Goal: Information Seeking & Learning: Learn about a topic

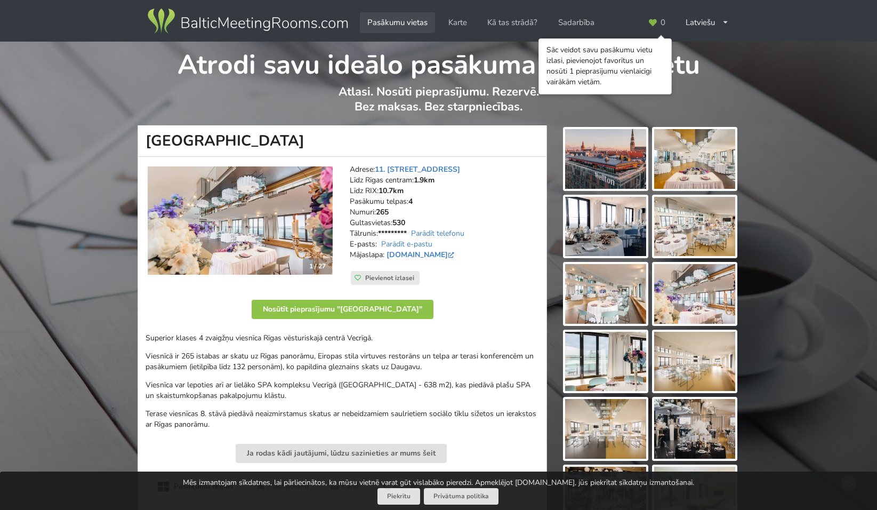
click at [409, 17] on link "Pasākumu vietas" at bounding box center [397, 22] width 75 height 21
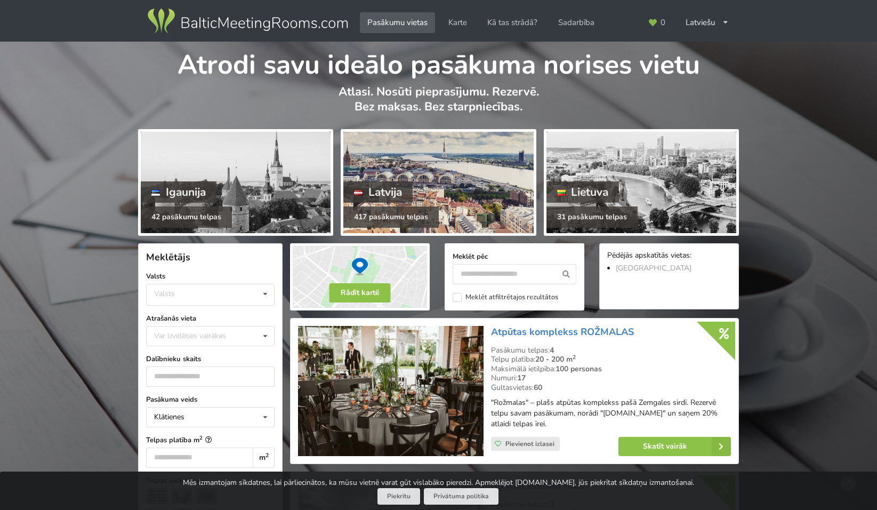
click at [404, 188] on div "Latvija" at bounding box center [377, 191] width 69 height 21
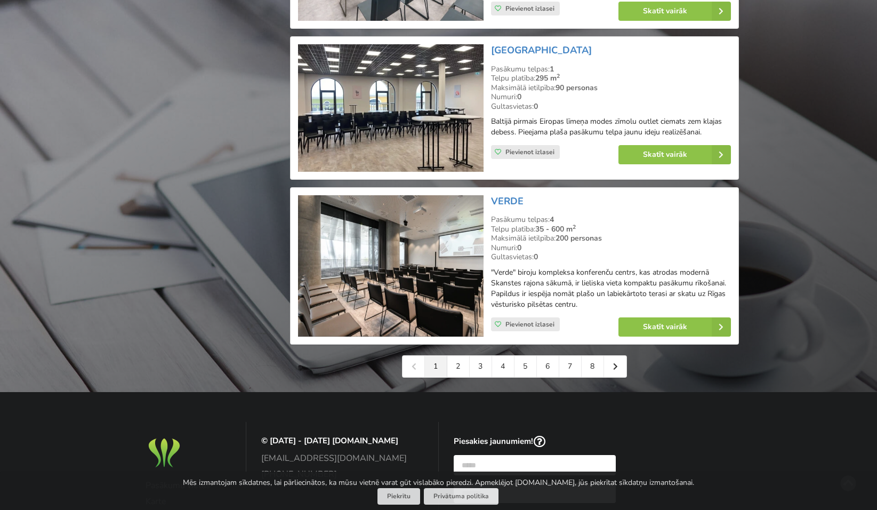
scroll to position [2346, 0]
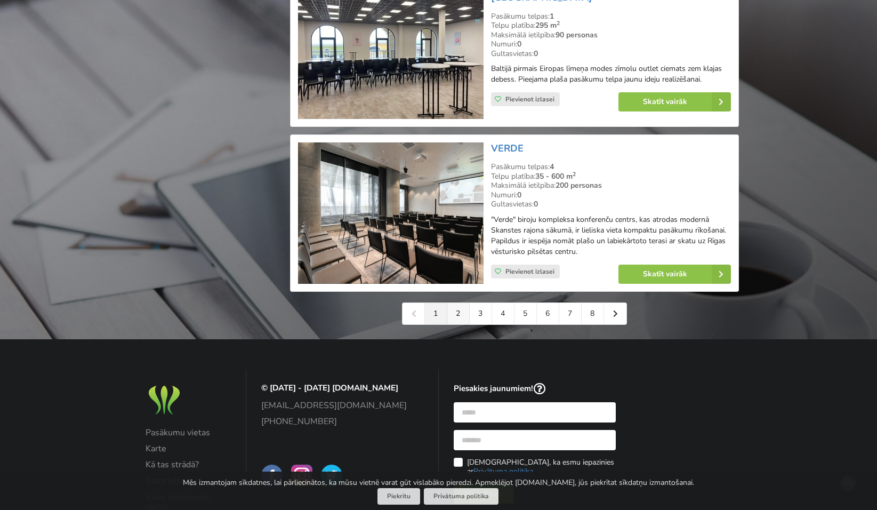
click at [463, 311] on link "2" at bounding box center [458, 313] width 22 height 21
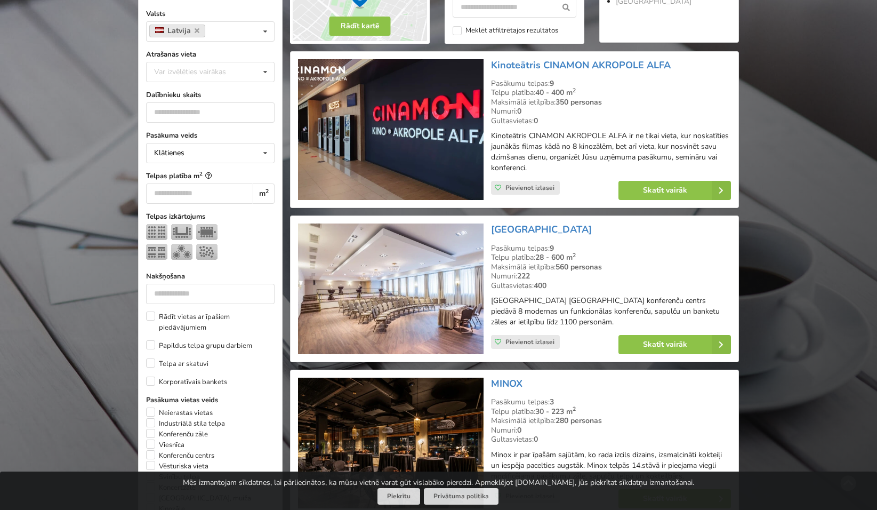
scroll to position [427, 0]
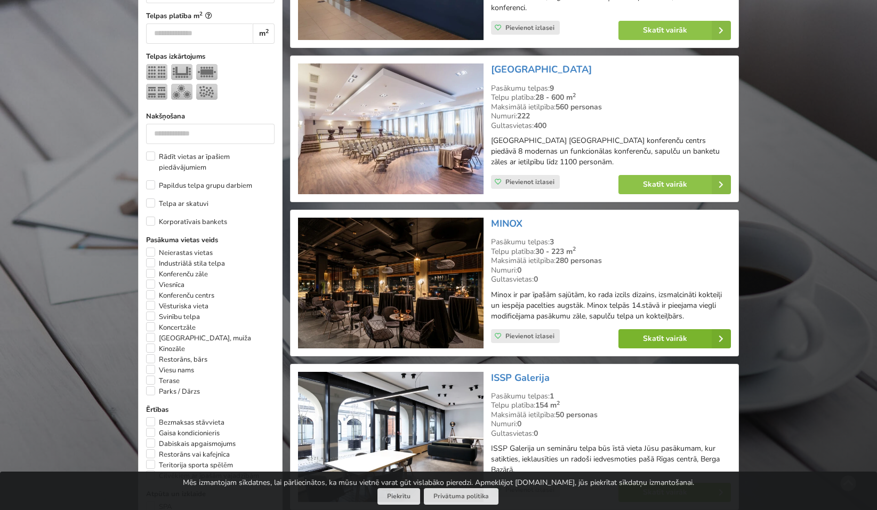
click at [670, 336] on link "Skatīt vairāk" at bounding box center [675, 338] width 113 height 19
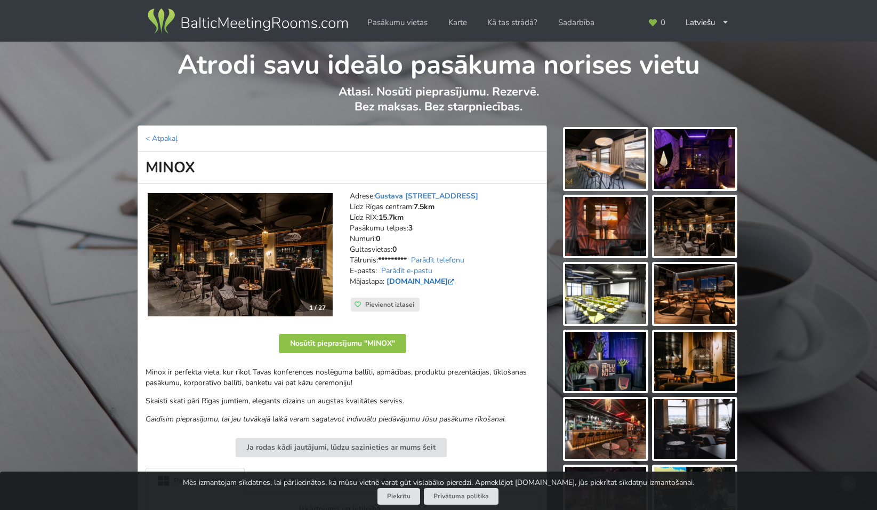
click at [422, 282] on link "[DOMAIN_NAME]" at bounding box center [422, 281] width 70 height 10
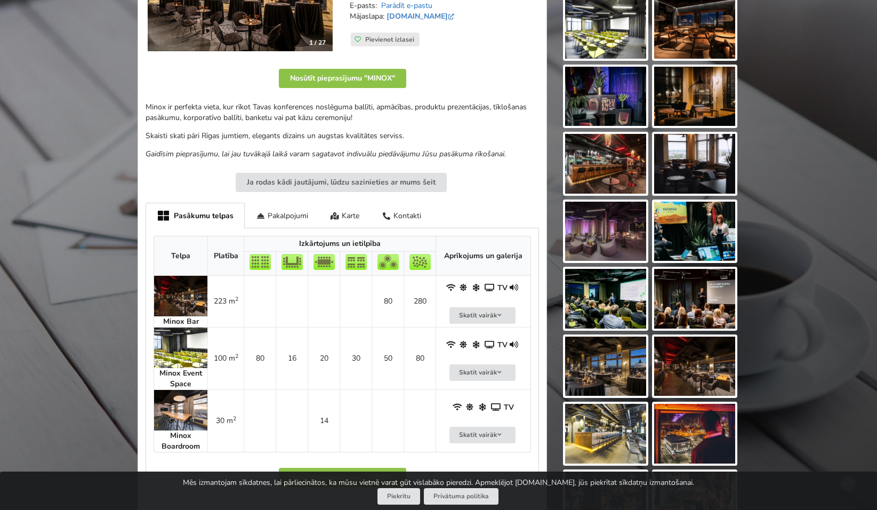
scroll to position [267, 0]
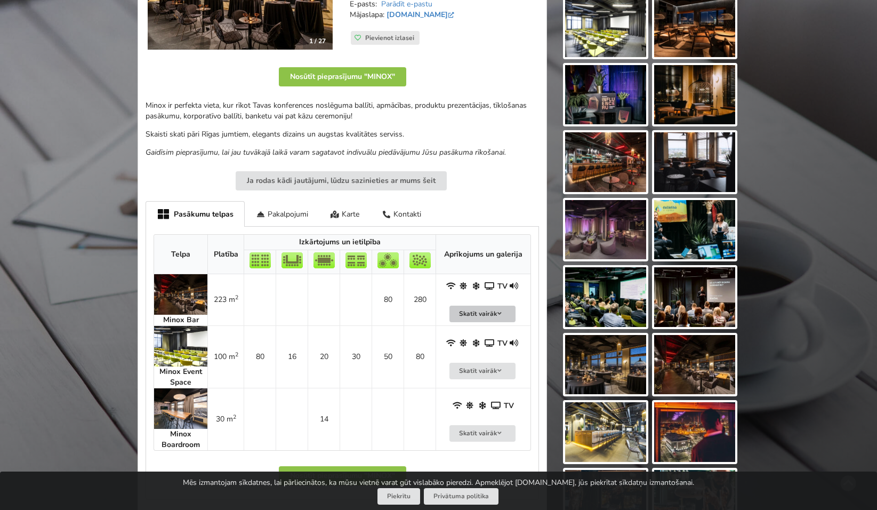
click at [468, 312] on button "Skatīt vairāk" at bounding box center [483, 314] width 66 height 17
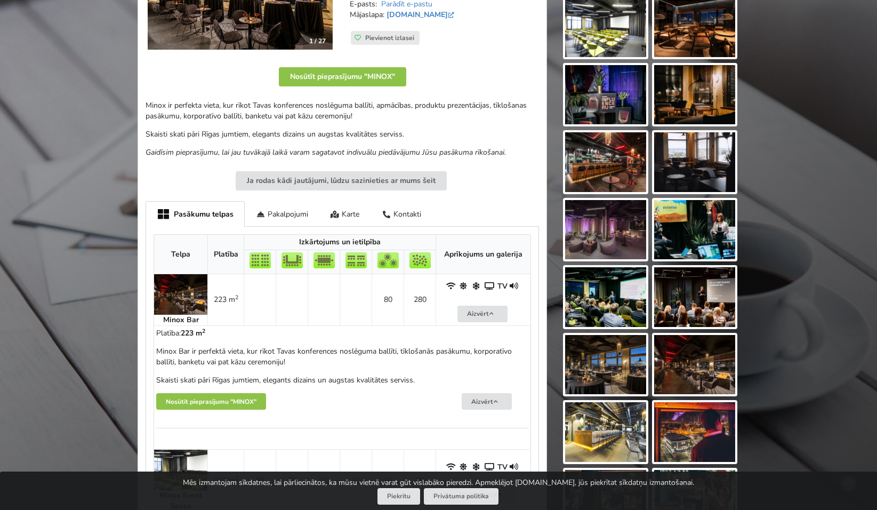
click at [172, 290] on img at bounding box center [180, 294] width 53 height 41
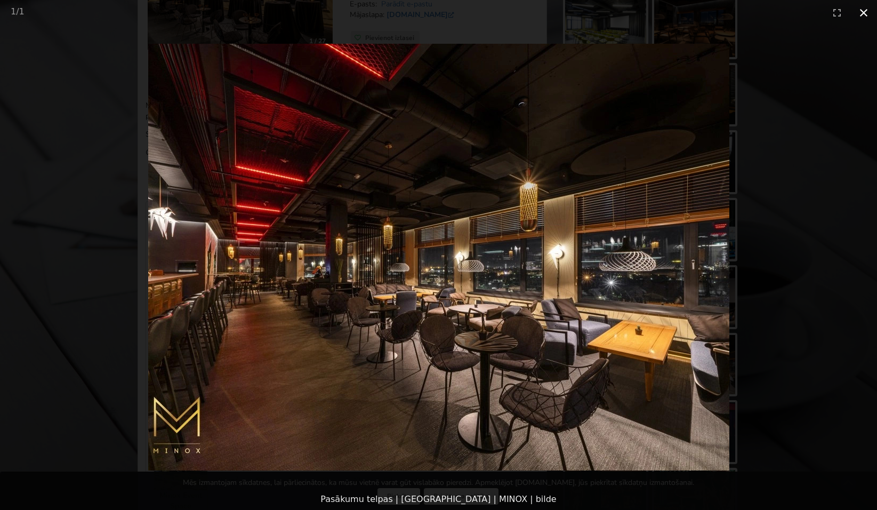
click at [863, 10] on button "Close gallery" at bounding box center [864, 12] width 27 height 25
